Goal: Navigation & Orientation: Find specific page/section

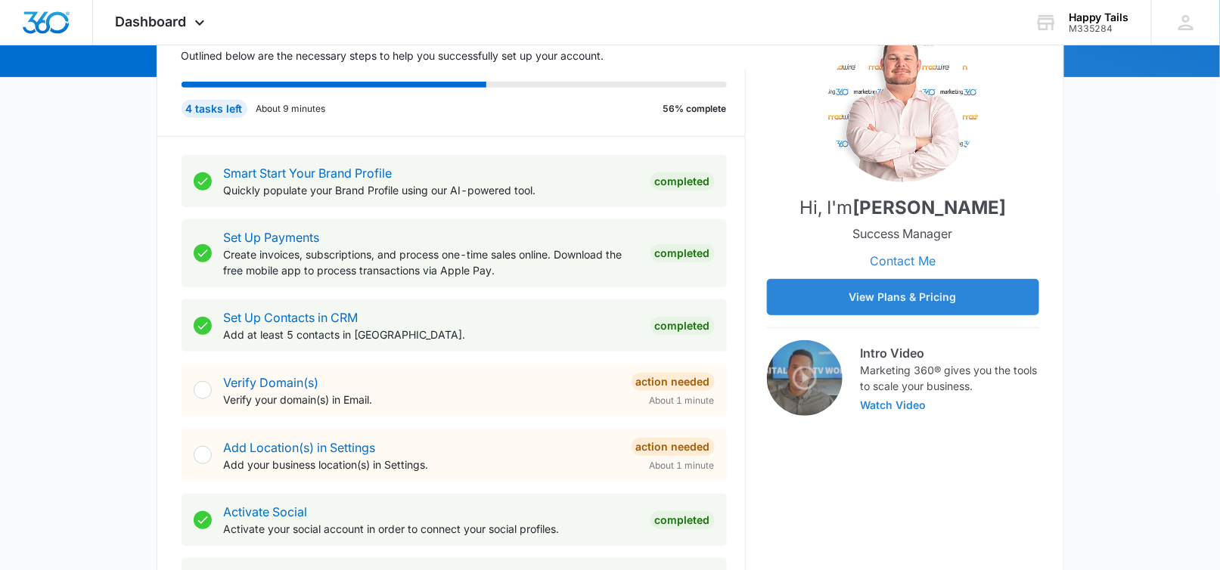
scroll to position [201, 0]
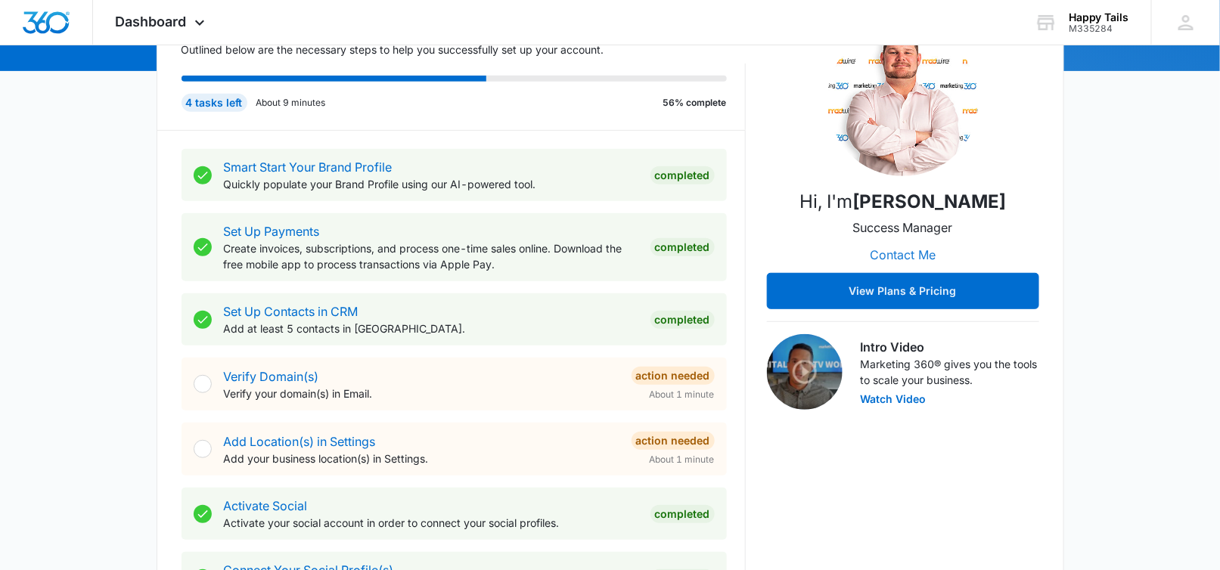
click at [916, 254] on button "Contact Me" at bounding box center [903, 255] width 96 height 36
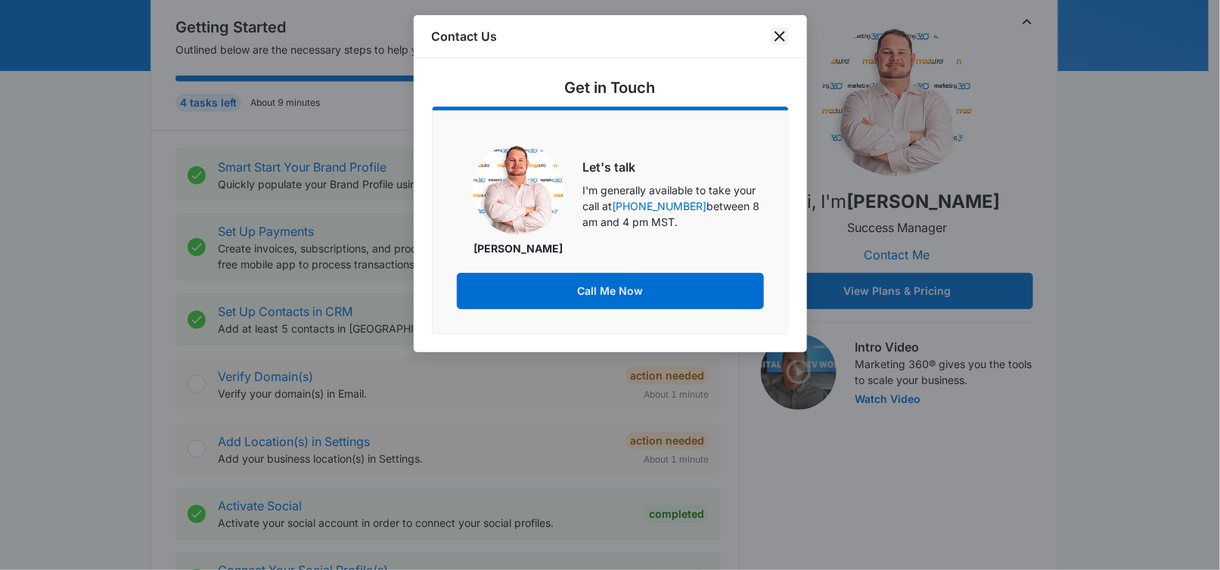
click at [778, 33] on icon "close" at bounding box center [780, 36] width 18 height 18
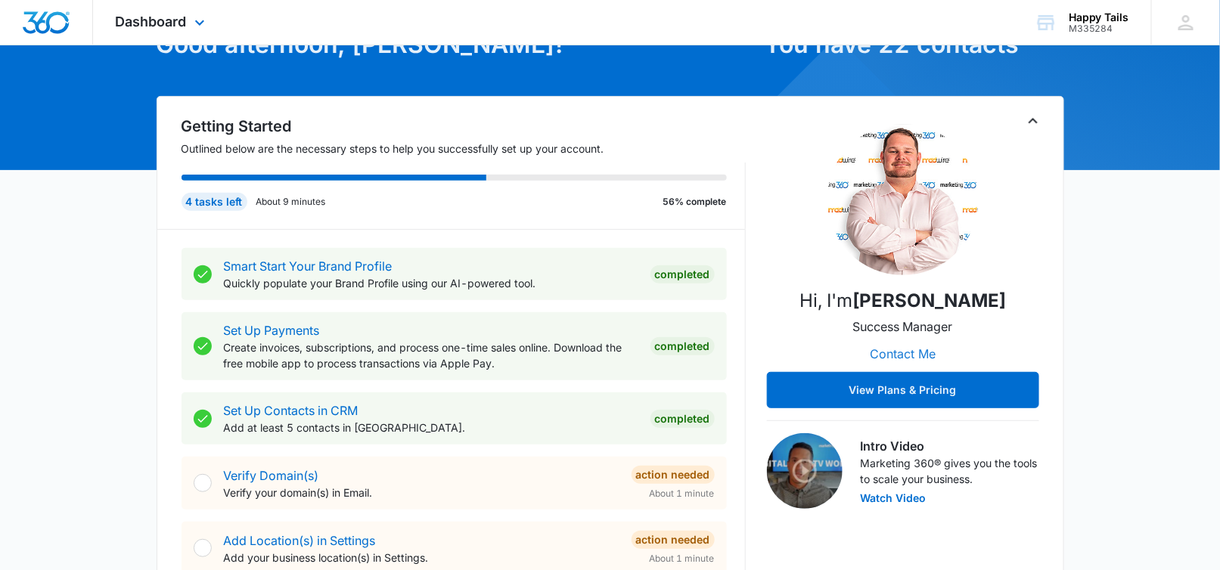
scroll to position [101, 0]
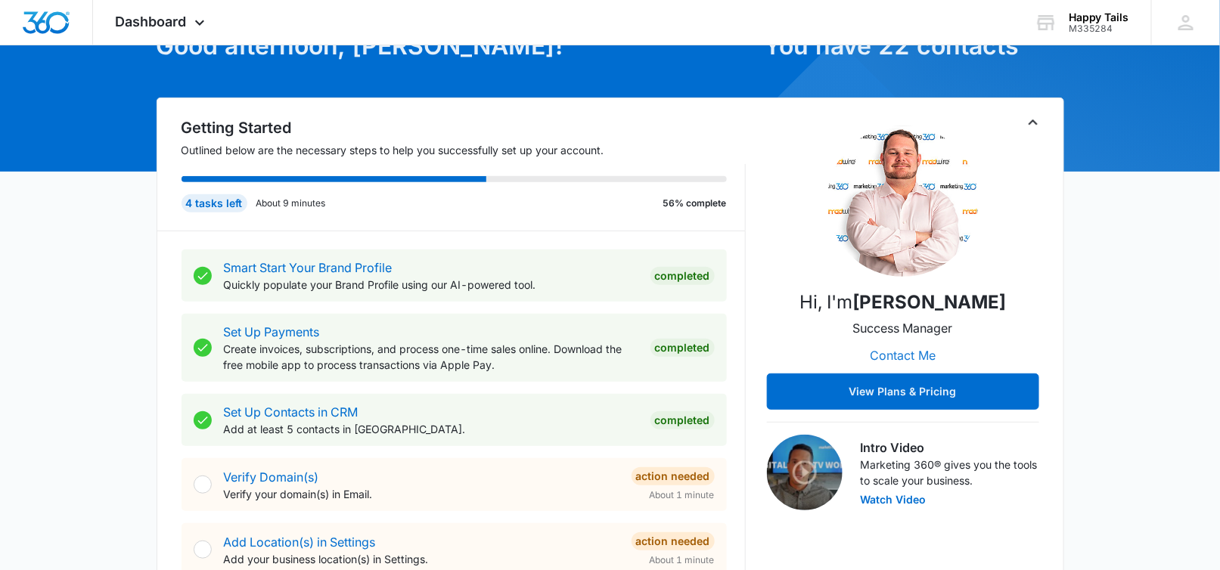
click at [894, 355] on button "Contact Me" at bounding box center [903, 355] width 96 height 36
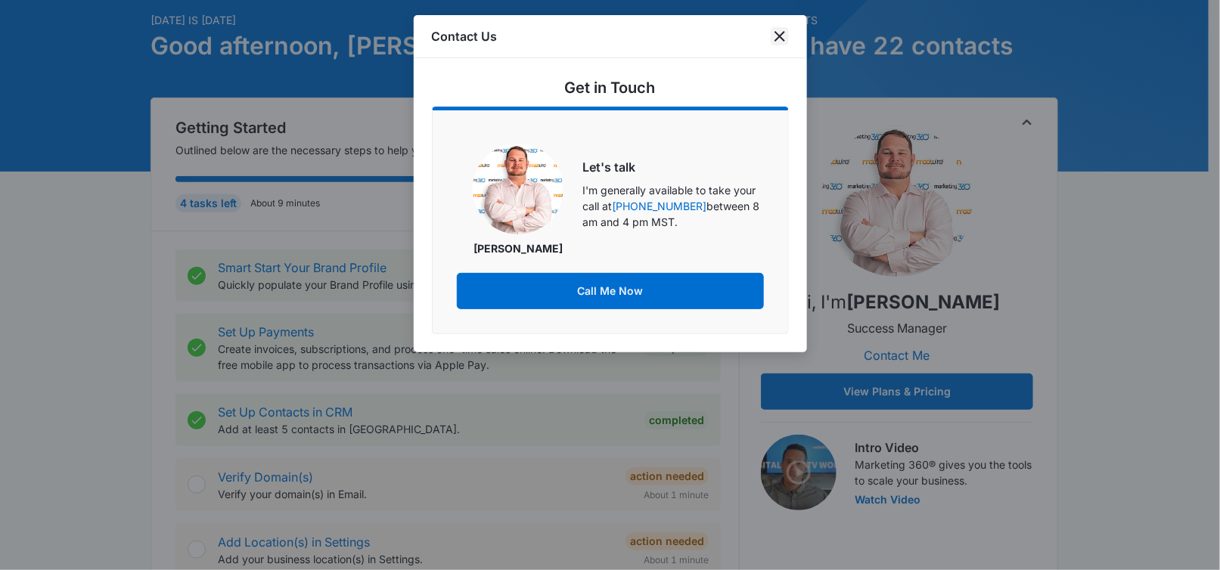
click at [782, 33] on icon "close" at bounding box center [780, 36] width 18 height 18
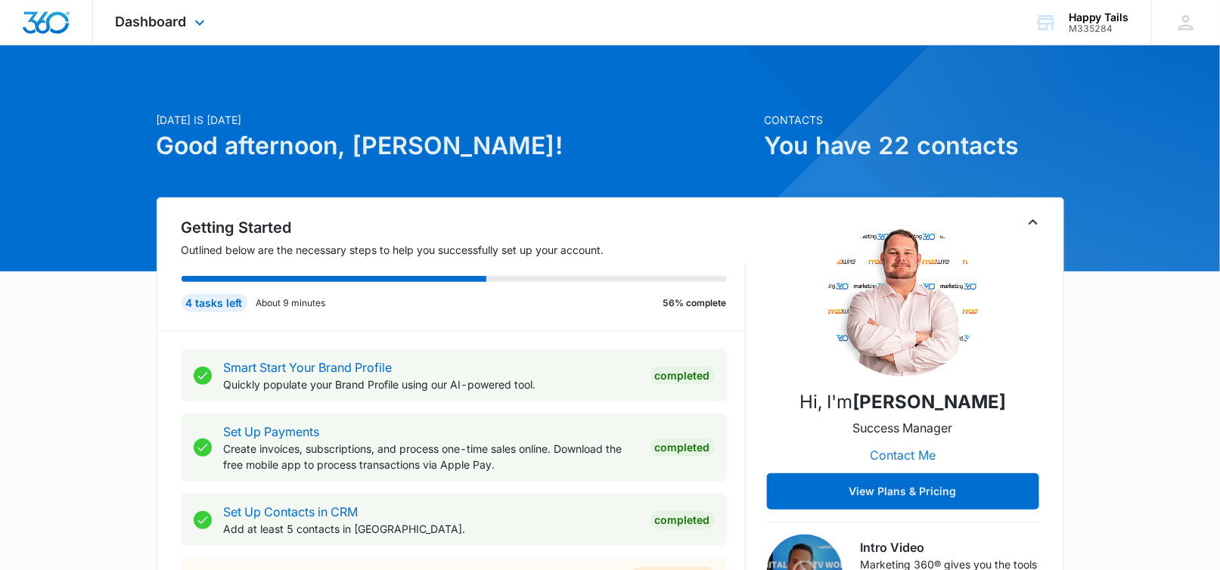
scroll to position [0, 0]
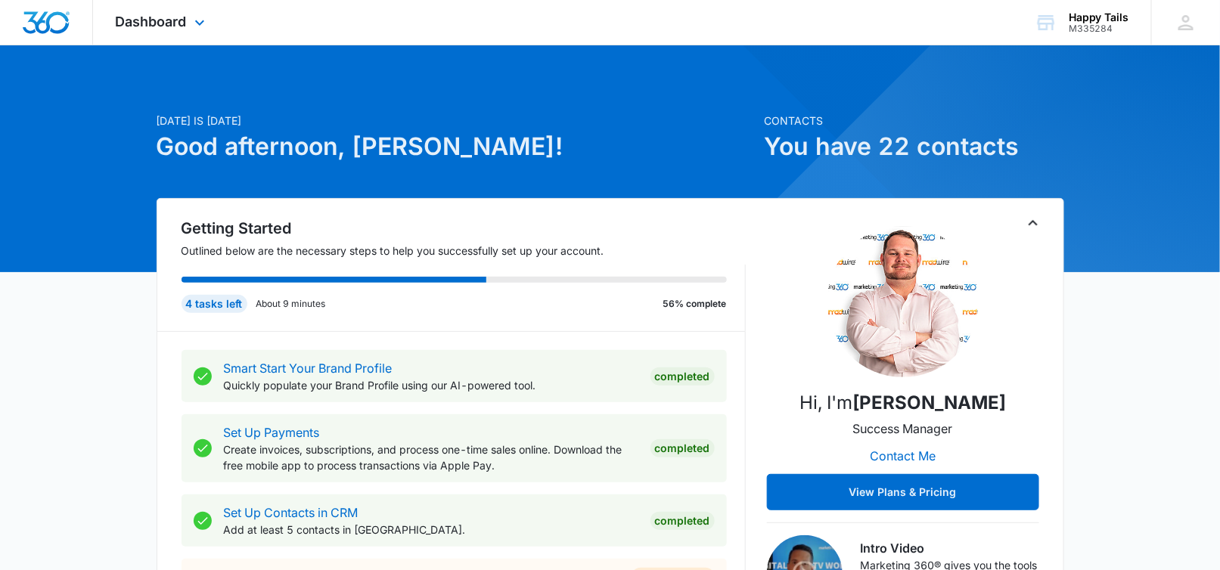
click at [161, 13] on div "Dashboard Apps Reputation CRM Email Social Payments POS Content Ads Intelligenc…" at bounding box center [162, 22] width 138 height 45
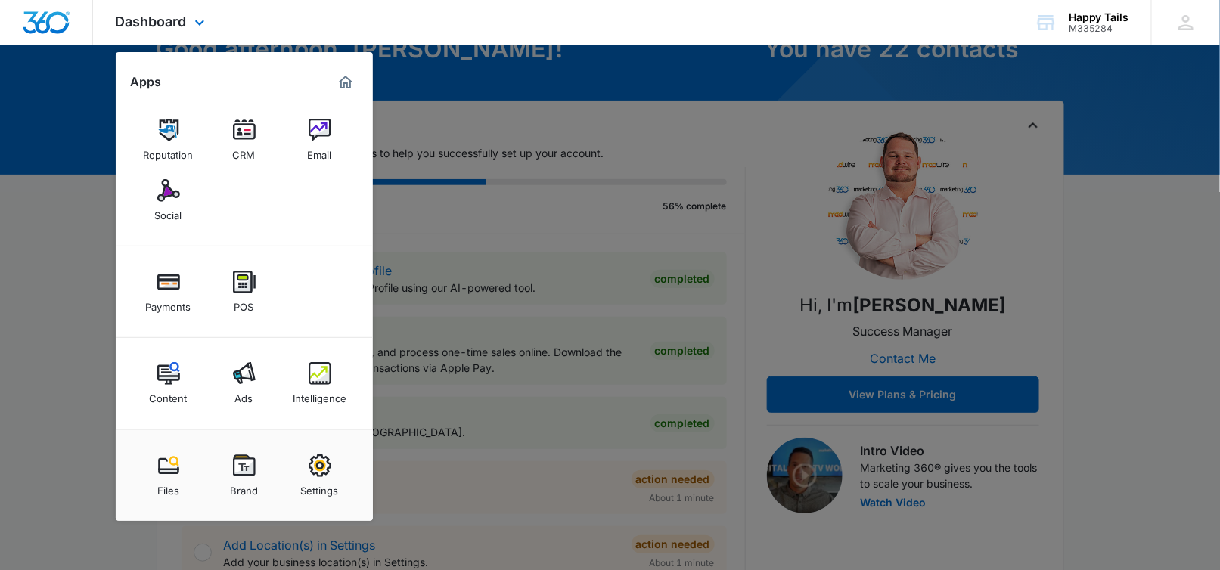
scroll to position [101, 0]
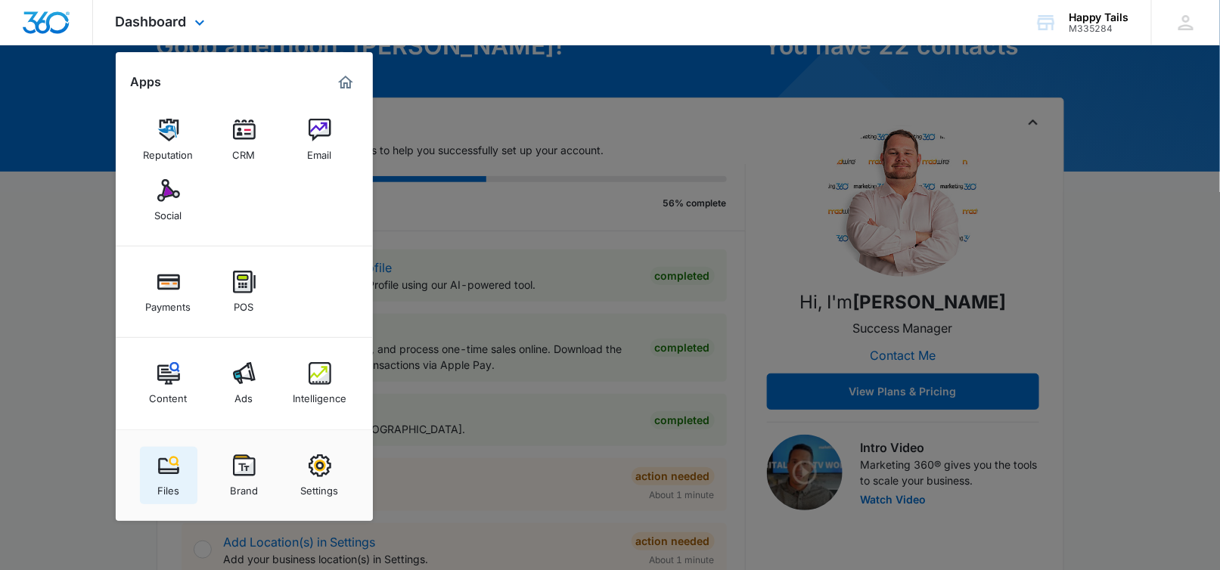
click at [167, 459] on img at bounding box center [168, 466] width 23 height 23
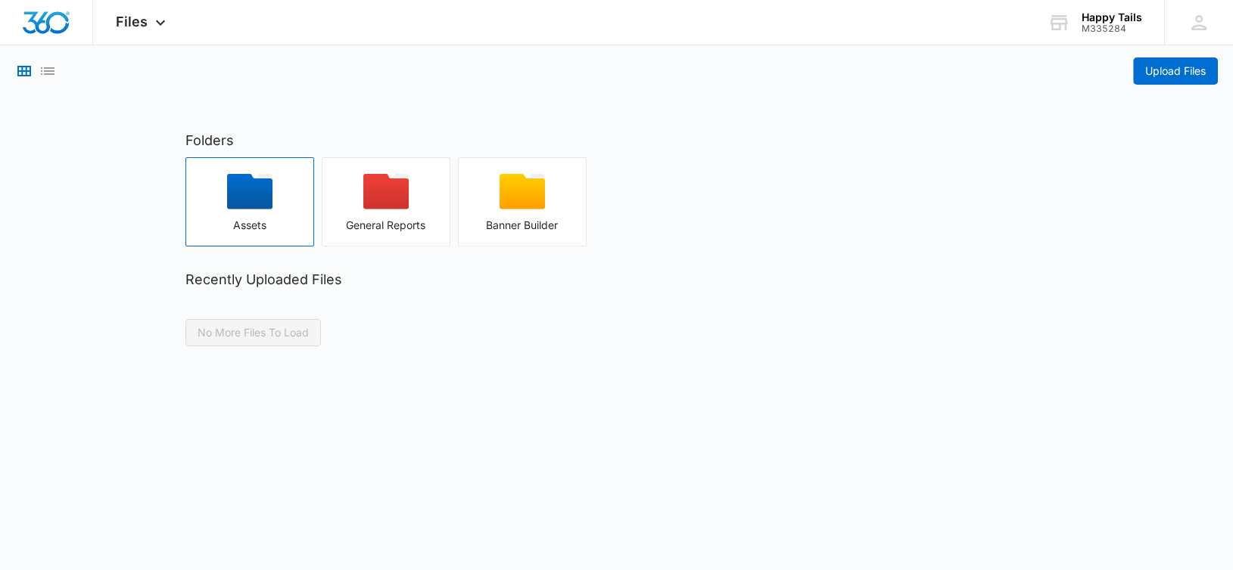
click at [285, 189] on div "button" at bounding box center [249, 196] width 127 height 45
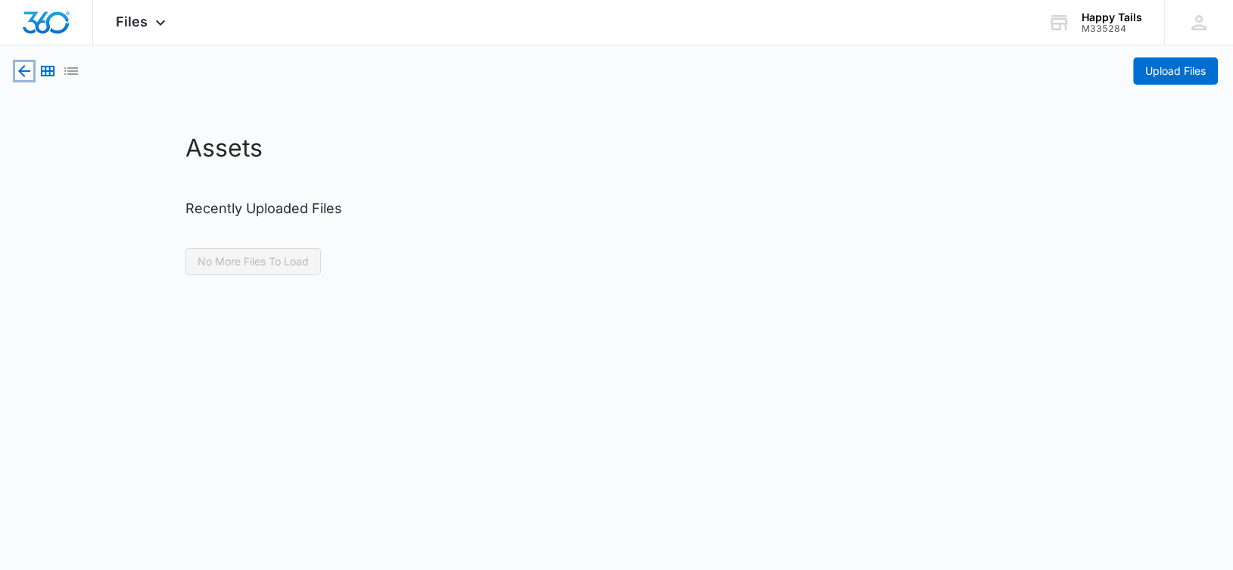
click at [21, 68] on icon "button" at bounding box center [24, 71] width 12 height 12
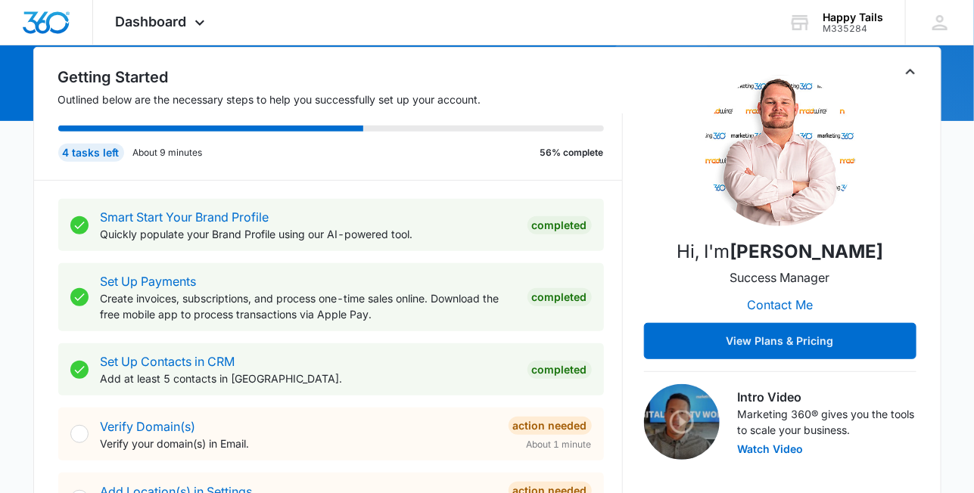
scroll to position [151, 0]
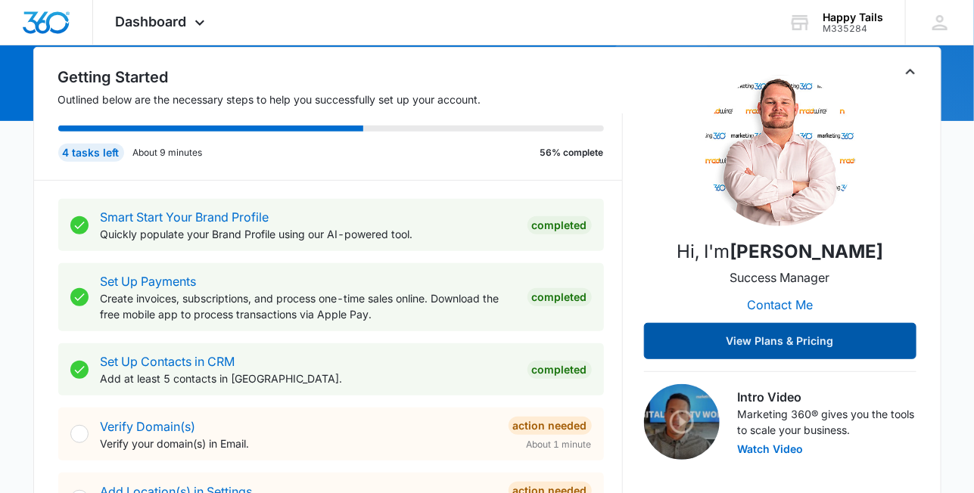
click at [760, 338] on button "View Plans & Pricing" at bounding box center [780, 341] width 272 height 36
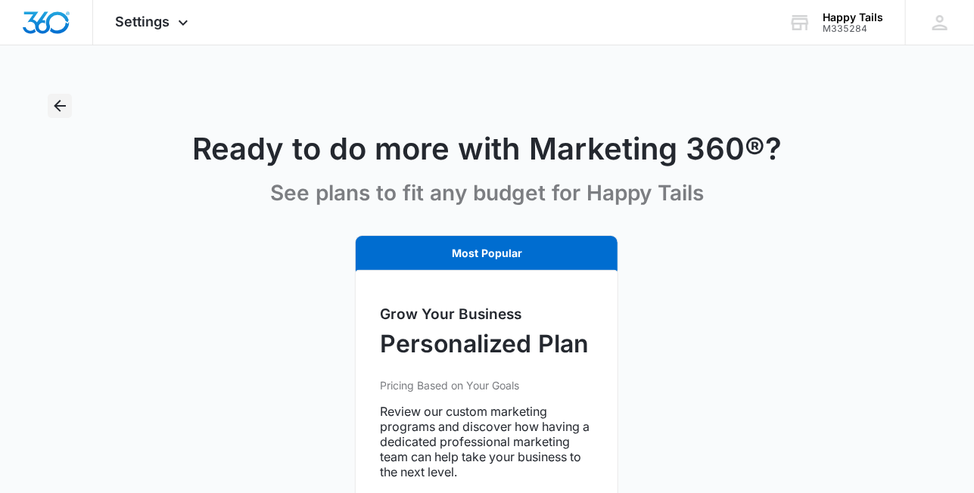
click at [63, 102] on icon "Back" at bounding box center [60, 106] width 18 height 18
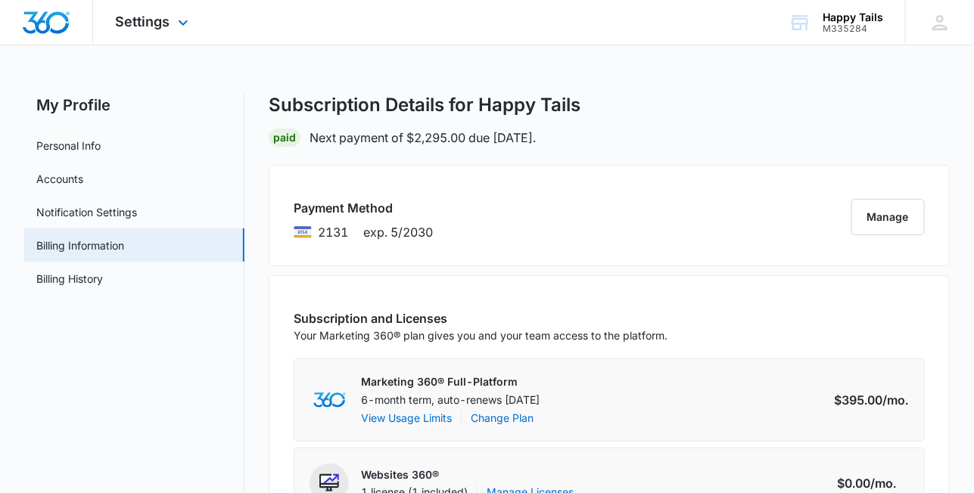
click at [48, 21] on img "Dashboard" at bounding box center [46, 22] width 48 height 23
